Goal: Task Accomplishment & Management: Use online tool/utility

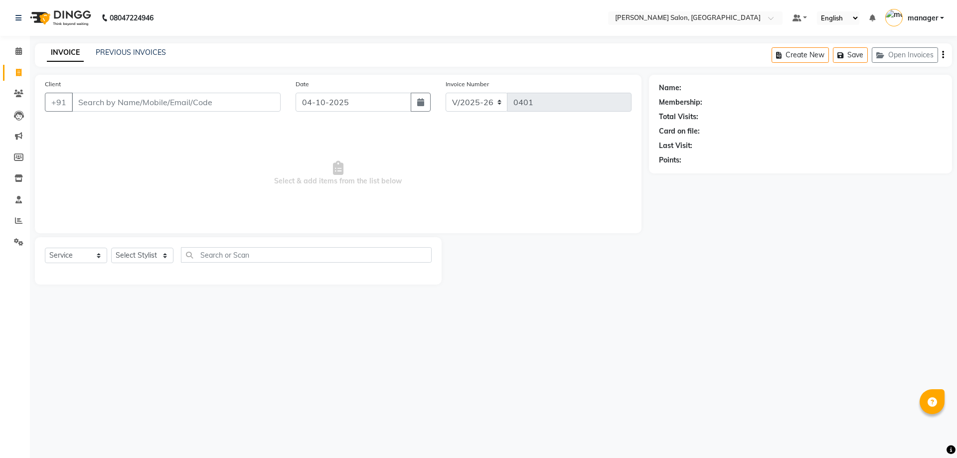
select select "7119"
select select "service"
click at [138, 50] on link "PREVIOUS INVOICES" at bounding box center [131, 52] width 70 height 9
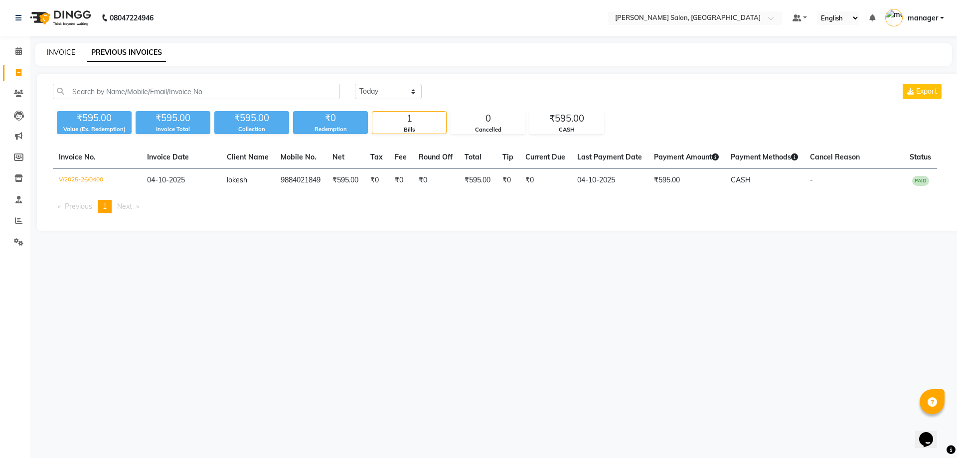
click at [53, 51] on link "INVOICE" at bounding box center [61, 52] width 28 height 9
select select "7119"
select select "service"
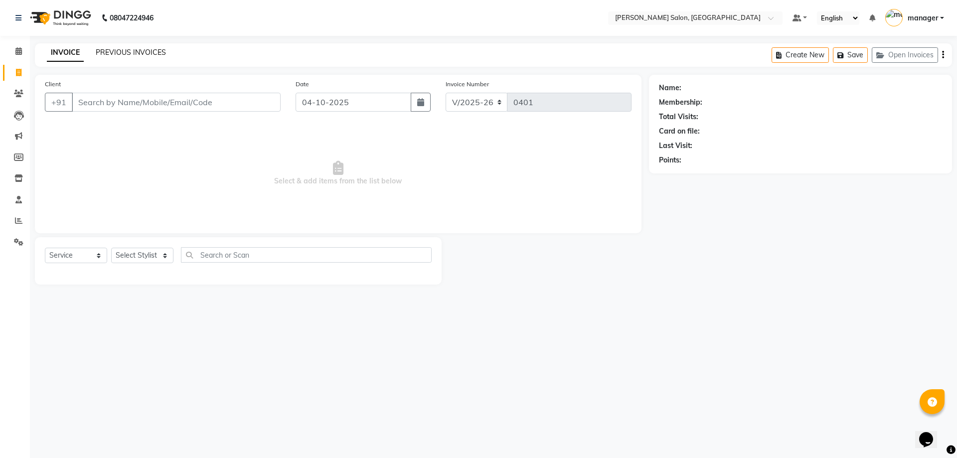
click at [140, 53] on link "PREVIOUS INVOICES" at bounding box center [131, 52] width 70 height 9
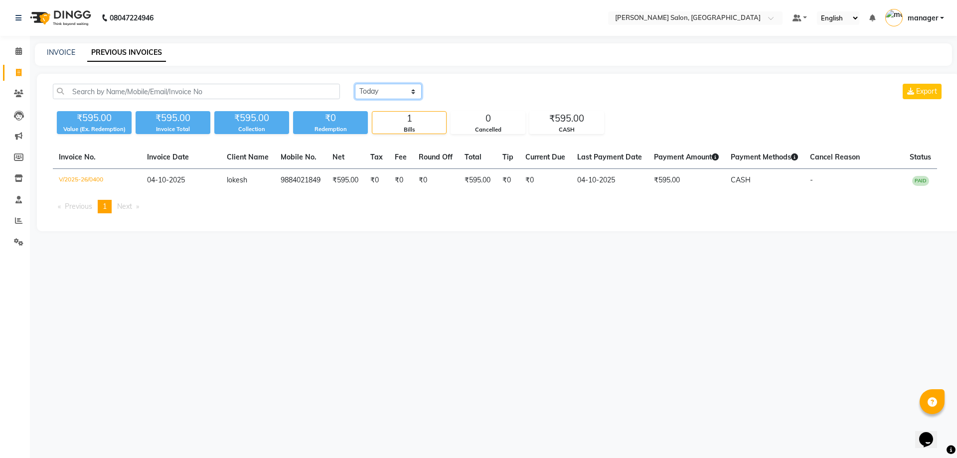
click at [405, 90] on select "[DATE] [DATE] Custom Range" at bounding box center [388, 91] width 67 height 15
click at [355, 84] on select "[DATE] [DATE] Custom Range" at bounding box center [388, 91] width 67 height 15
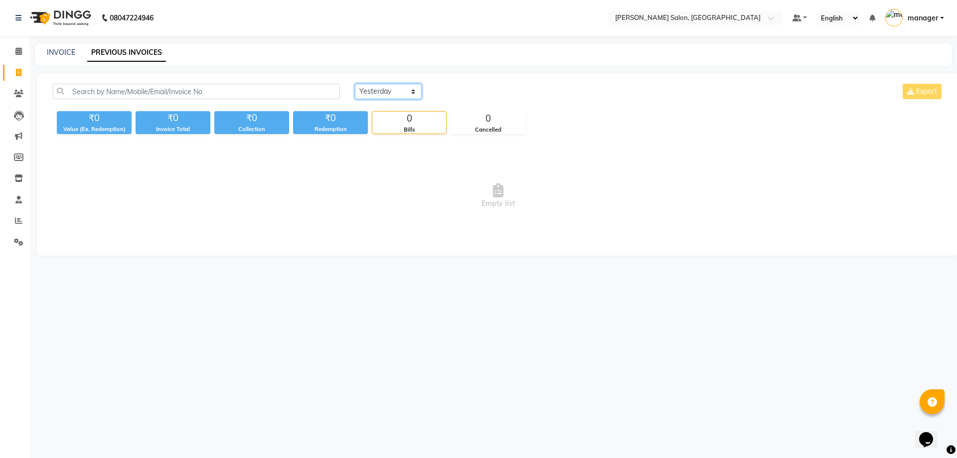
click at [397, 91] on select "[DATE] [DATE] Custom Range" at bounding box center [388, 91] width 67 height 15
select select "range"
click at [355, 84] on select "[DATE] [DATE] Custom Range" at bounding box center [388, 91] width 67 height 15
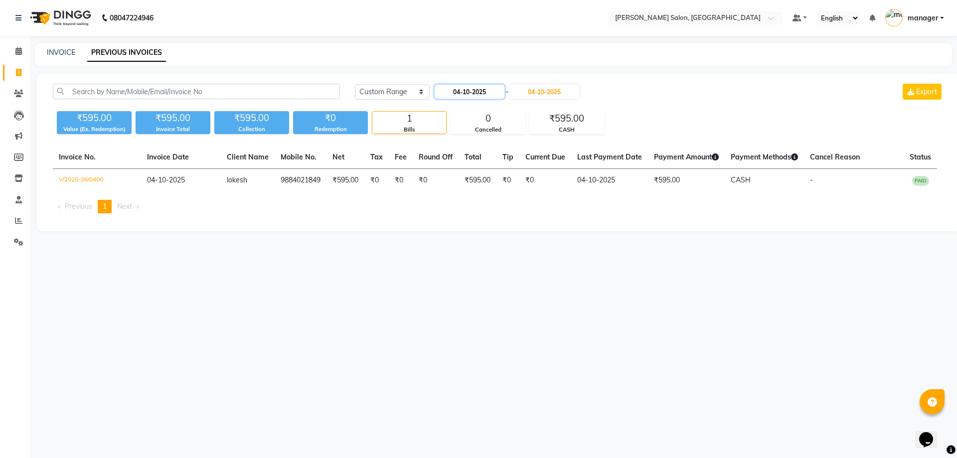
click at [470, 93] on input "04-10-2025" at bounding box center [470, 92] width 70 height 14
select select "10"
select select "2025"
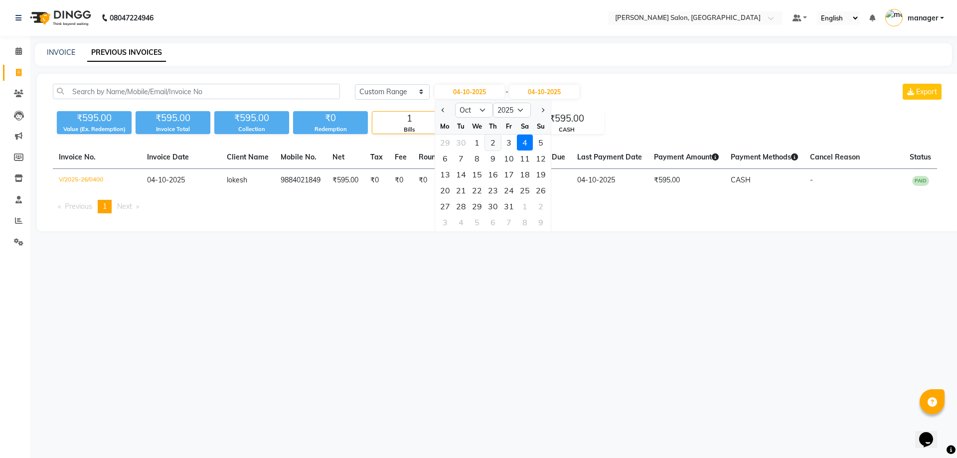
click at [497, 142] on div "2" at bounding box center [493, 143] width 16 height 16
type input "02-10-2025"
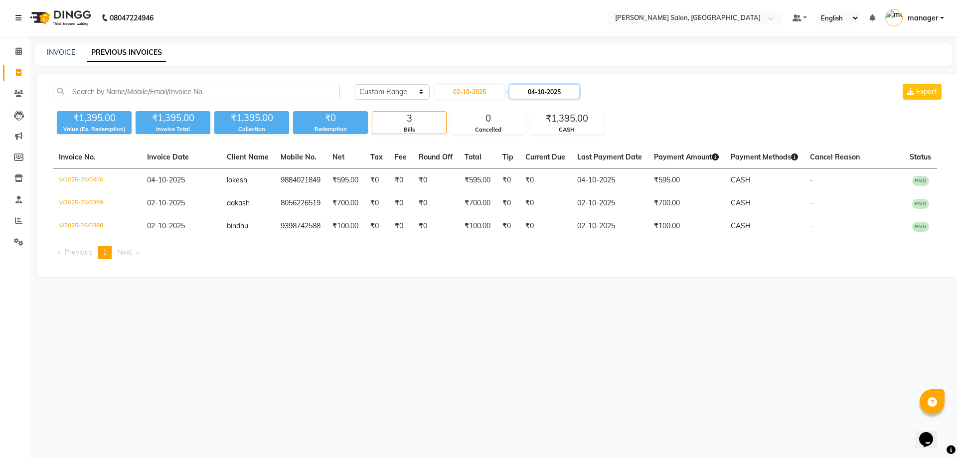
click at [551, 93] on input "04-10-2025" at bounding box center [545, 92] width 70 height 14
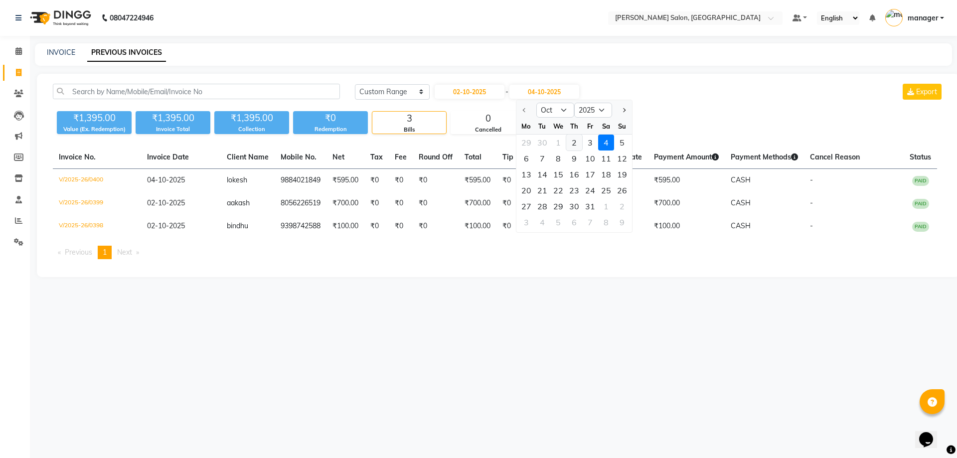
click at [570, 146] on div "2" at bounding box center [574, 143] width 16 height 16
type input "02-10-2025"
